Goal: Information Seeking & Learning: Learn about a topic

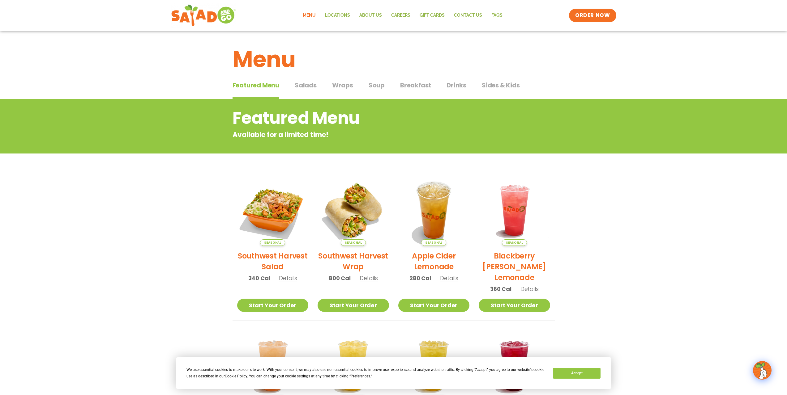
click at [274, 258] on h2 "Southwest Harvest Salad" at bounding box center [272, 262] width 71 height 22
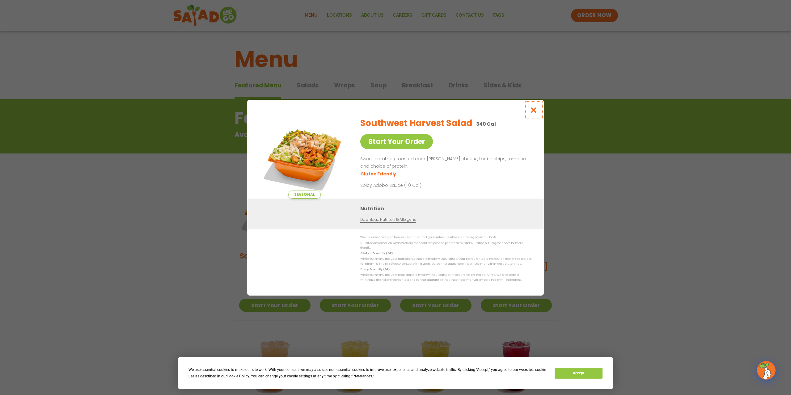
click at [535, 111] on icon "Close modal" at bounding box center [534, 110] width 8 height 6
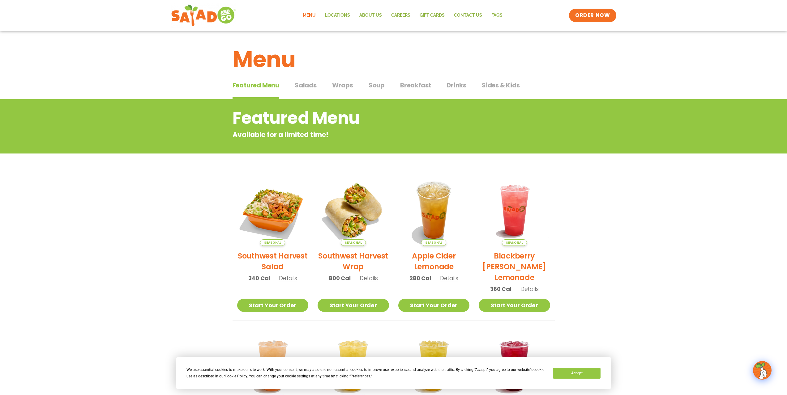
click at [300, 87] on span "Salads" at bounding box center [306, 85] width 22 height 9
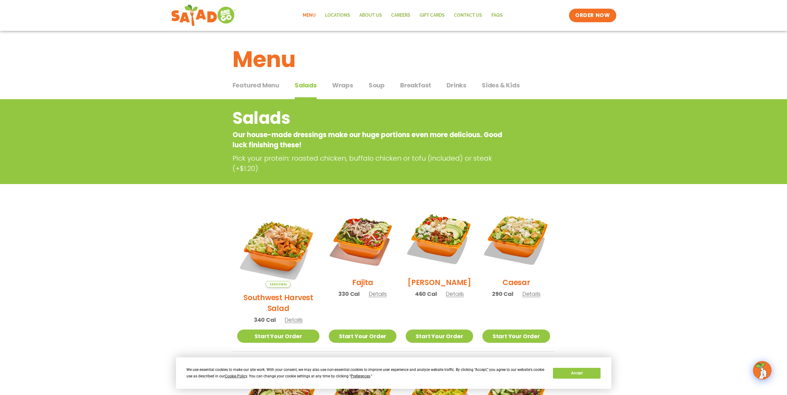
click at [340, 78] on div "Menu" at bounding box center [393, 55] width 787 height 48
click at [339, 85] on span "Wraps" at bounding box center [342, 85] width 21 height 9
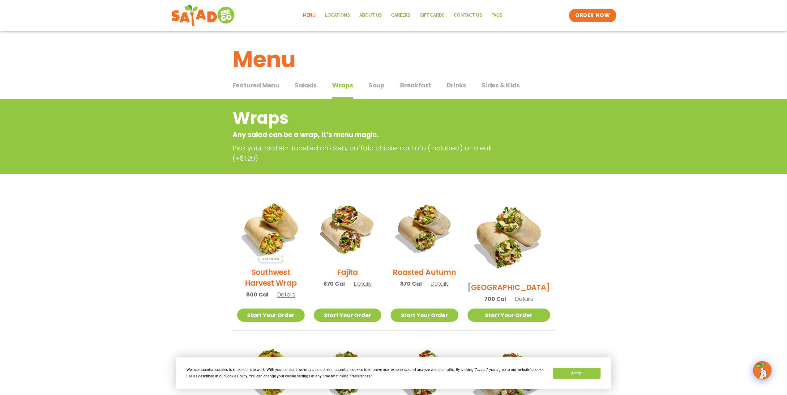
click at [369, 85] on span "Soup" at bounding box center [377, 85] width 16 height 9
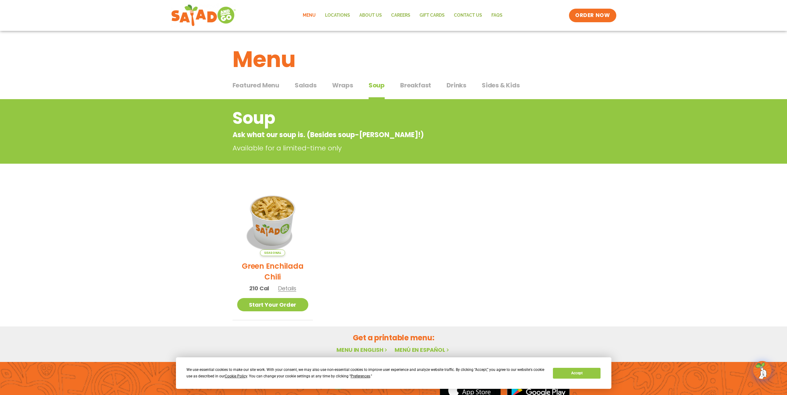
click at [411, 90] on span "Breakfast" at bounding box center [415, 85] width 31 height 9
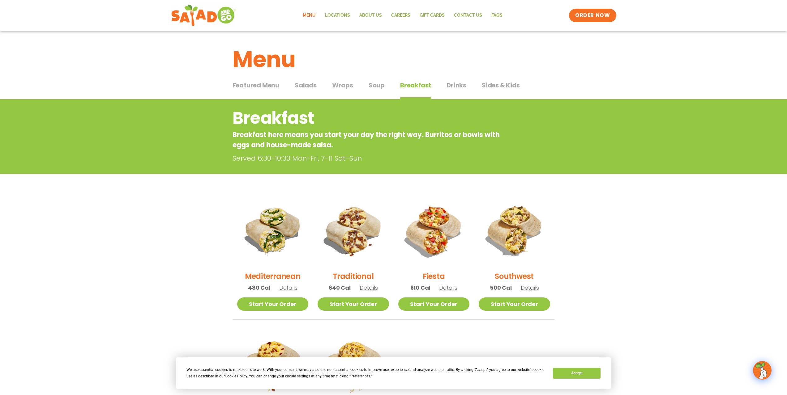
click at [450, 85] on span "Drinks" at bounding box center [456, 85] width 20 height 9
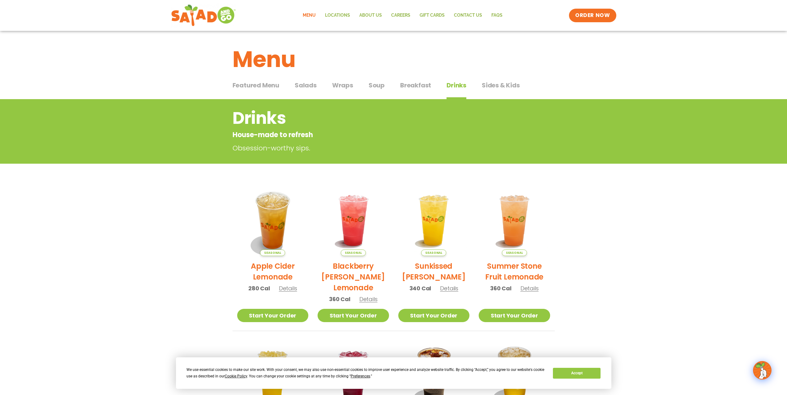
click at [489, 83] on span "Sides & Kids" at bounding box center [501, 85] width 38 height 9
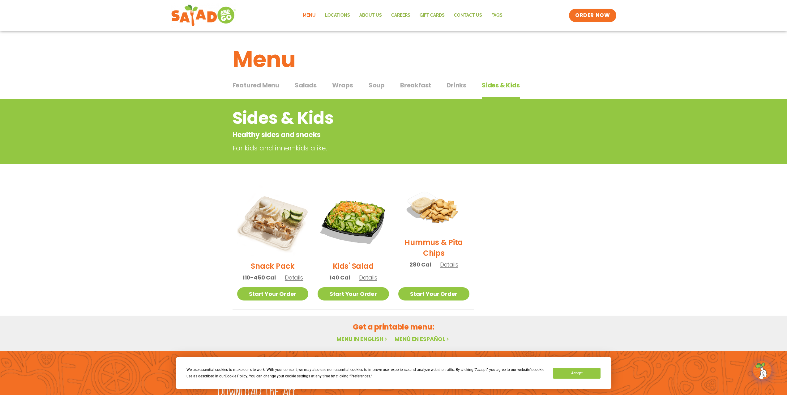
click at [249, 87] on span "Featured Menu" at bounding box center [255, 85] width 47 height 9
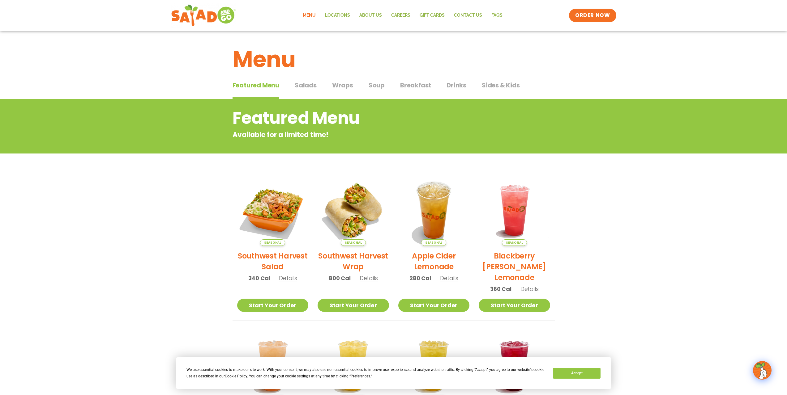
click at [283, 277] on span "Details" at bounding box center [288, 279] width 18 height 8
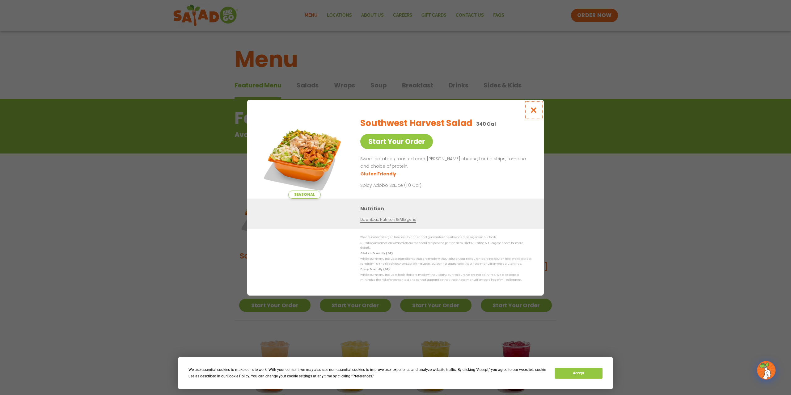
click at [535, 112] on icon "Close modal" at bounding box center [534, 110] width 8 height 6
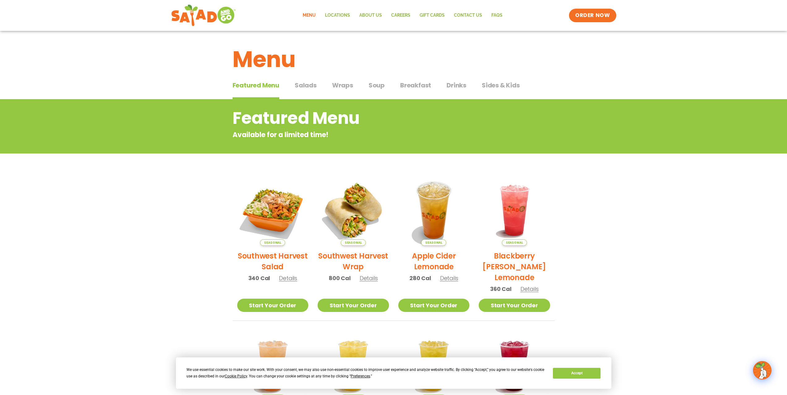
click at [301, 84] on span "Salads" at bounding box center [306, 85] width 22 height 9
